Goal: Find specific page/section: Find specific page/section

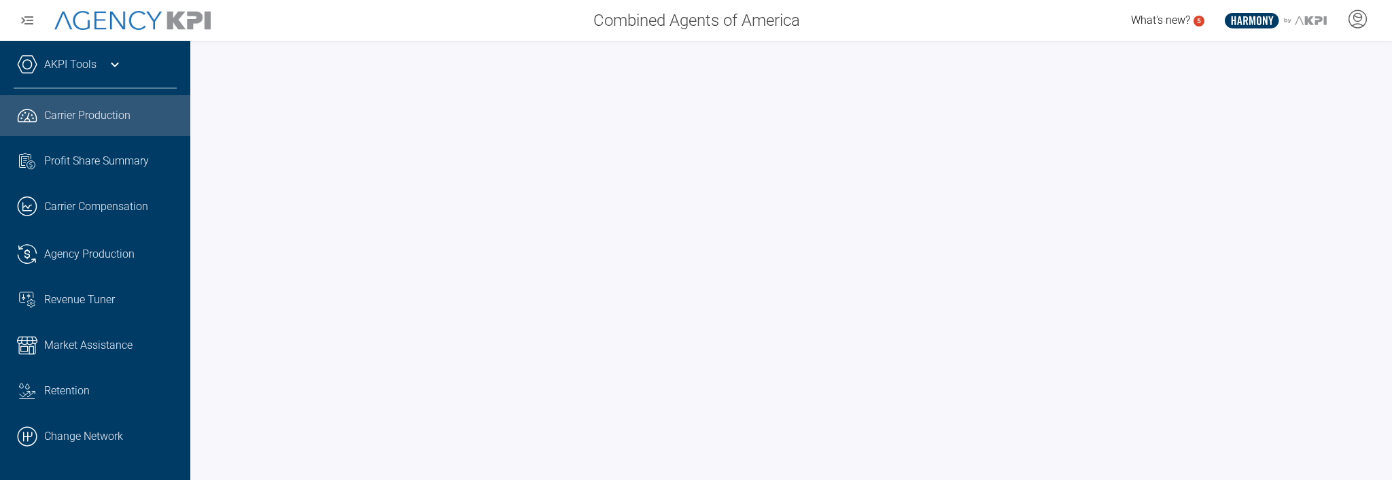
click at [116, 65] on icon at bounding box center [114, 65] width 7 height 5
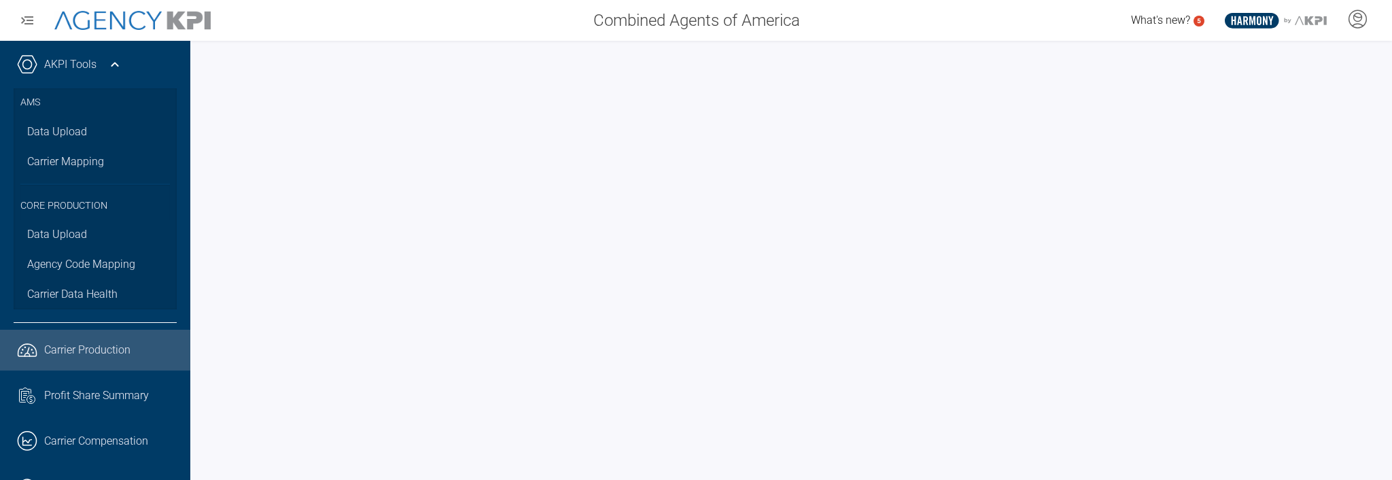
scroll to position [232, 0]
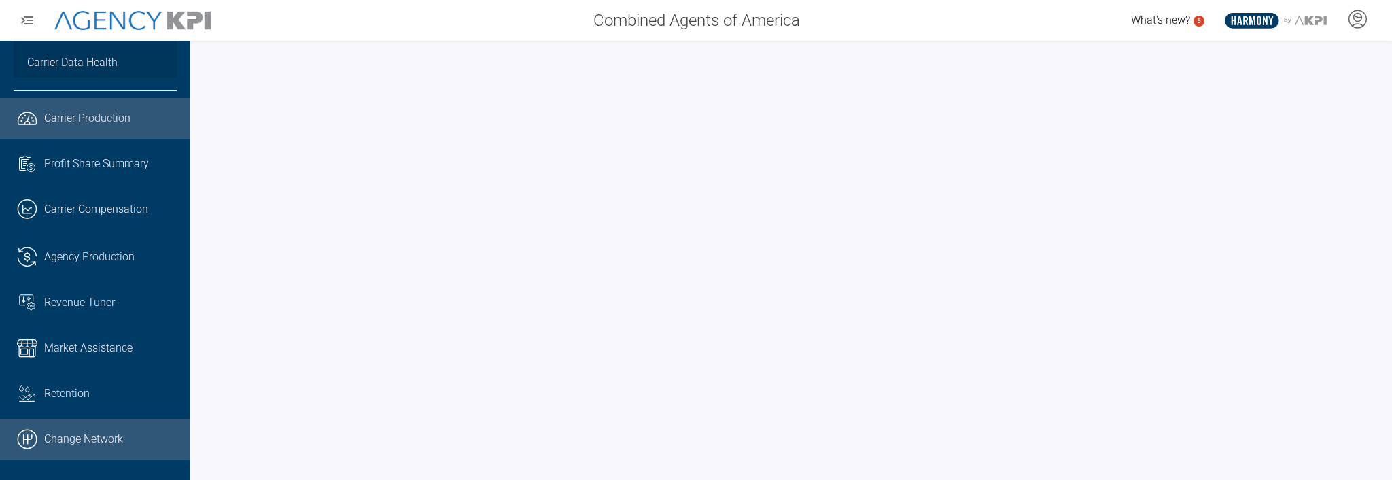
click at [114, 432] on link ".cls-1{fill:none;stroke:#000;stroke-linecap:round;stroke-linejoin:round;stroke-…" at bounding box center [95, 439] width 190 height 41
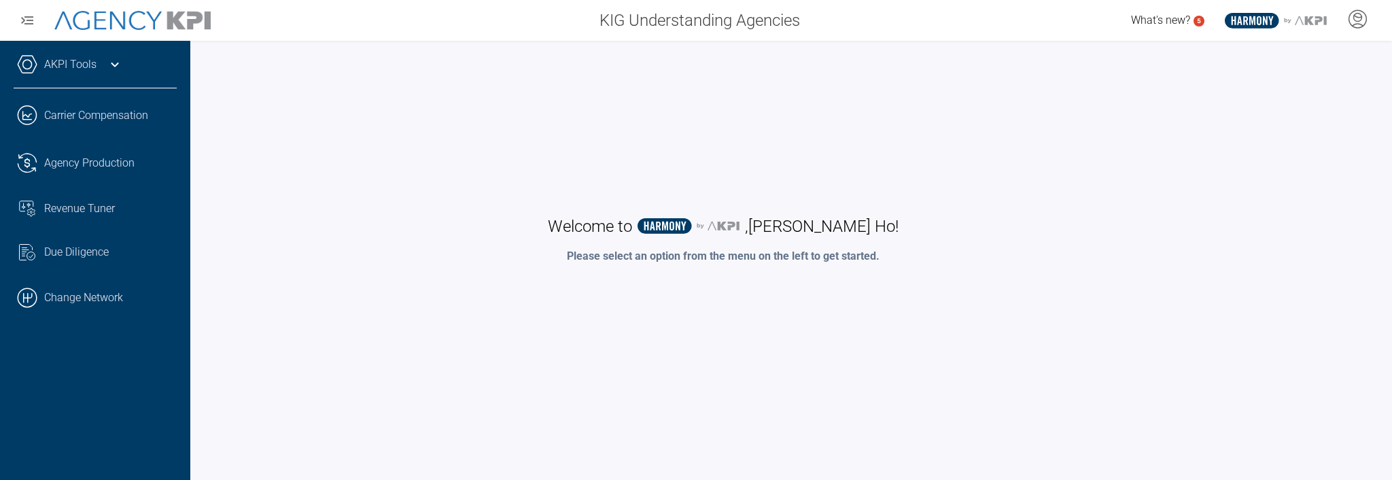
click at [86, 60] on link "AKPI Tools" at bounding box center [70, 64] width 52 height 16
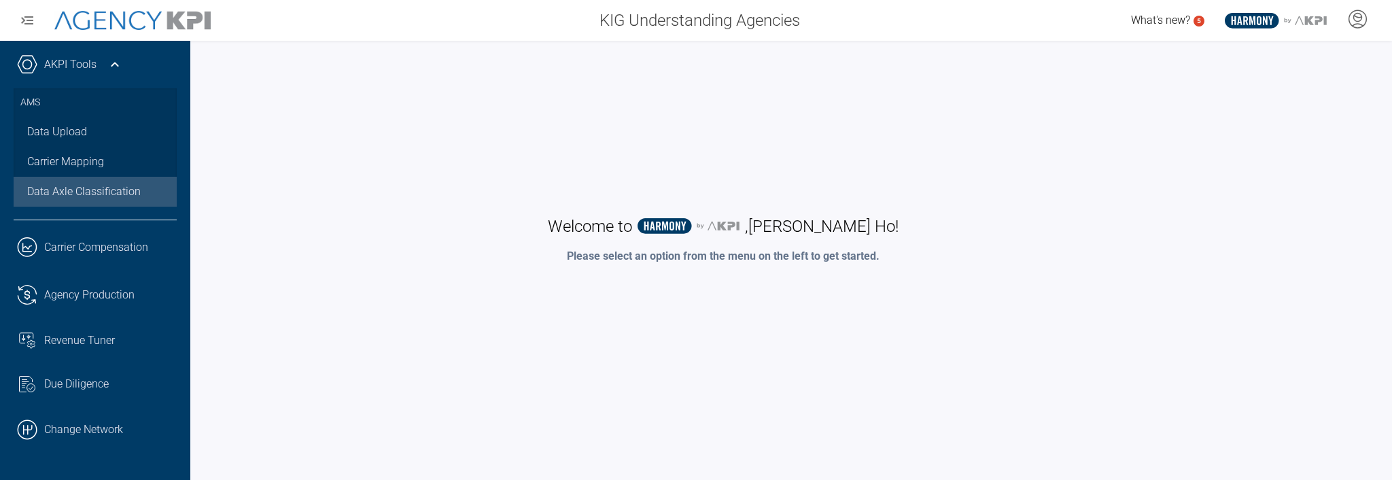
click at [133, 190] on div "Data Axle Classification" at bounding box center [95, 192] width 136 height 16
